Goal: Task Accomplishment & Management: Manage account settings

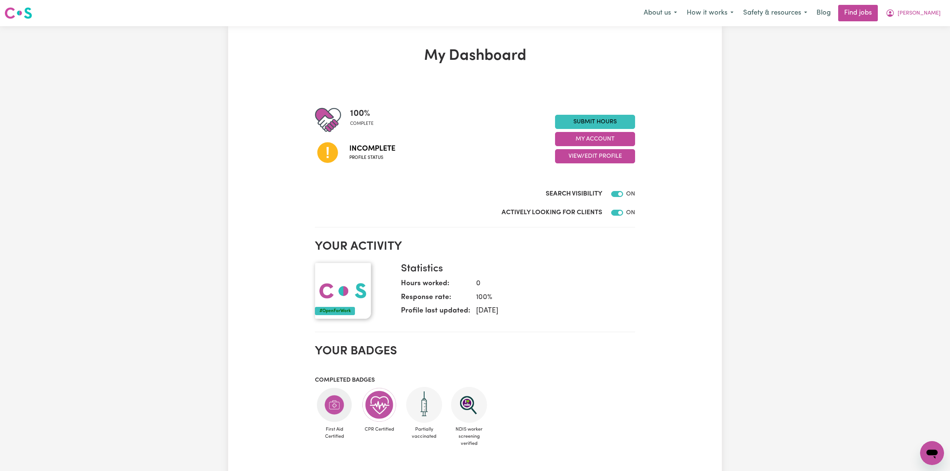
drag, startPoint x: 843, startPoint y: 190, endPoint x: 794, endPoint y: 218, distance: 56.3
click at [845, 192] on div "My Dashboard 100 % complete Incomplete Profile status Submit Hours My Account V…" at bounding box center [475, 367] width 950 height 682
click at [43, 296] on div "My Dashboard 100 % complete Incomplete Profile status Submit Hours My Account V…" at bounding box center [475, 367] width 950 height 682
drag, startPoint x: 923, startPoint y: 9, endPoint x: 922, endPoint y: 19, distance: 9.8
click at [923, 9] on span "[PERSON_NAME]" at bounding box center [919, 13] width 43 height 8
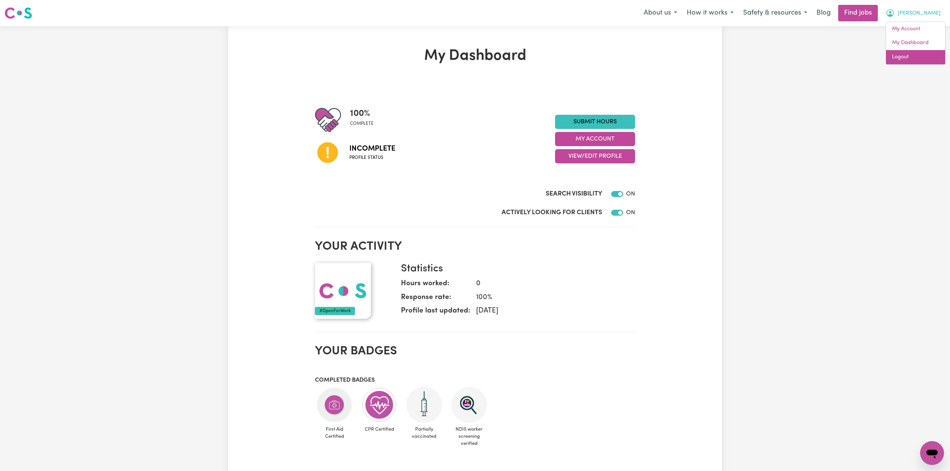
click at [915, 53] on link "Logout" at bounding box center [915, 57] width 59 height 14
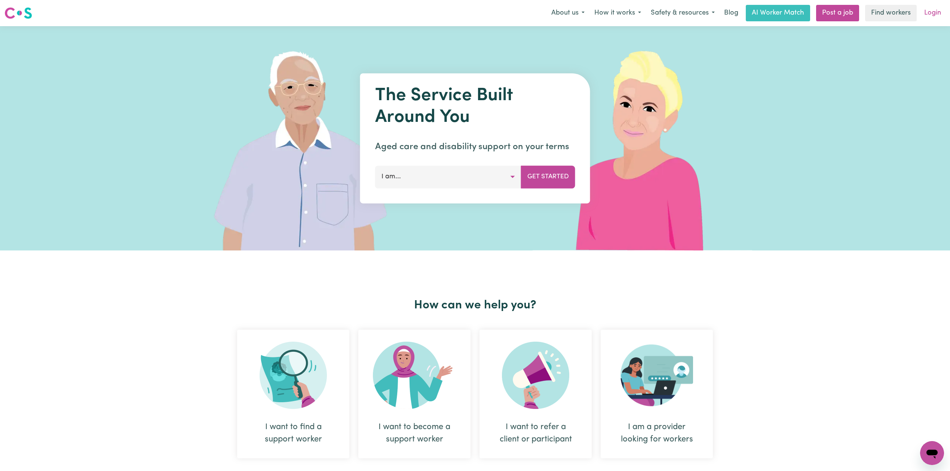
click at [933, 10] on link "Login" at bounding box center [933, 13] width 26 height 16
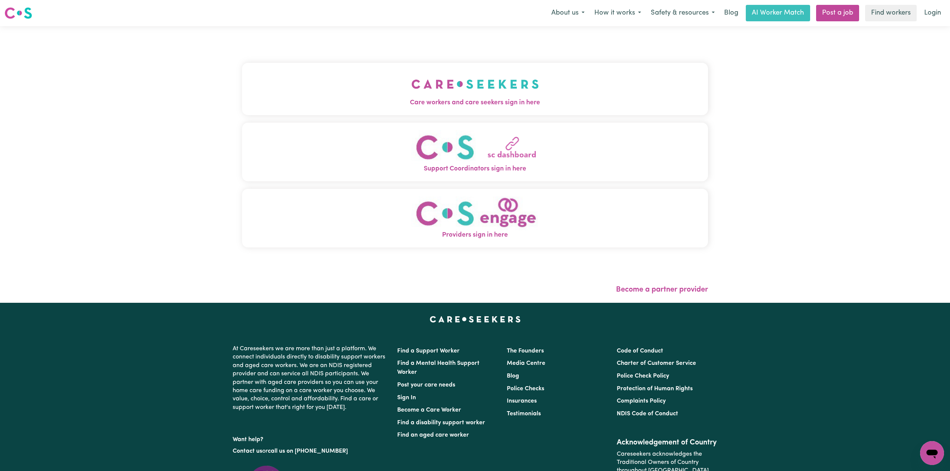
click at [389, 74] on button "Care workers and care seekers sign in here" at bounding box center [475, 89] width 466 height 52
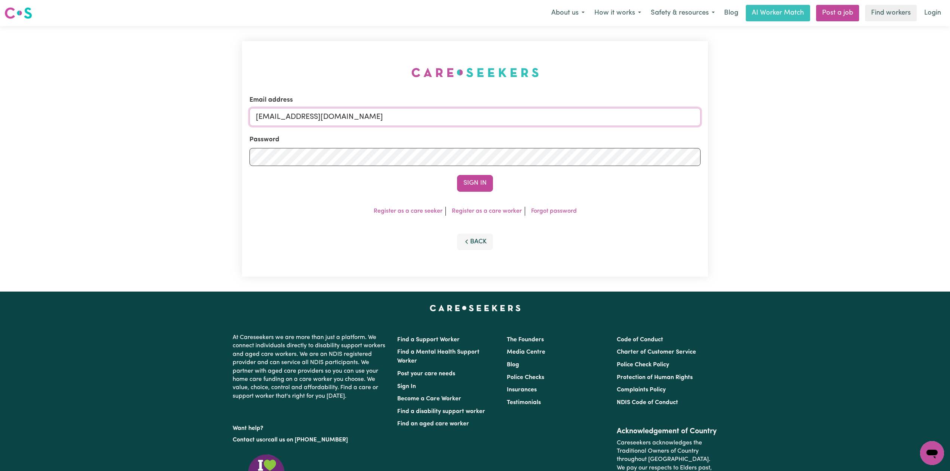
drag, startPoint x: 312, startPoint y: 109, endPoint x: 309, endPoint y: 112, distance: 4.2
click at [312, 109] on input "[EMAIL_ADDRESS][DOMAIN_NAME]" at bounding box center [475, 117] width 451 height 18
drag, startPoint x: 296, startPoint y: 114, endPoint x: 460, endPoint y: 141, distance: 166.5
click at [460, 117] on input "Superuser~[EMAIL_ADDRESS][DOMAIN_NAME]" at bounding box center [475, 117] width 451 height 18
type input "Superuser~[EMAIL_ADDRESS][DOMAIN_NAME]"
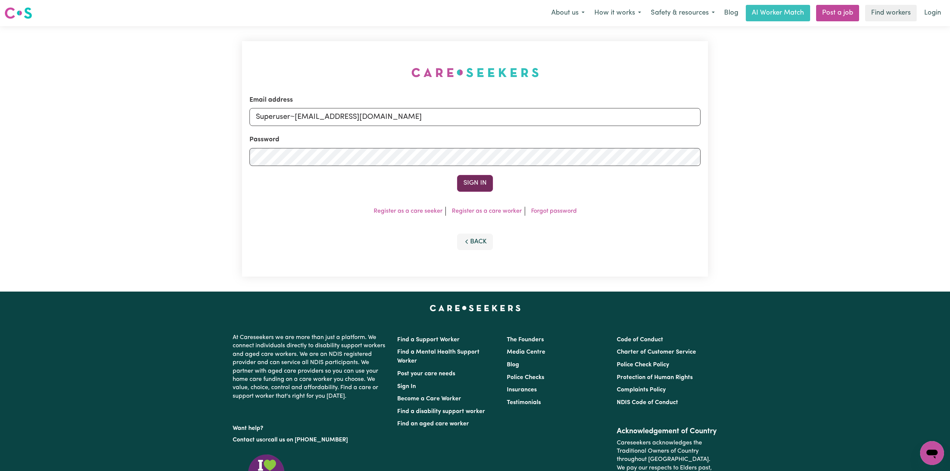
click at [468, 184] on button "Sign In" at bounding box center [475, 183] width 36 height 16
